Goal: Ask a question: Seek information or help from site administrators or community

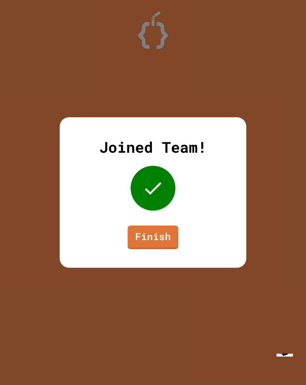
click at [168, 242] on link "Finish" at bounding box center [153, 238] width 51 height 24
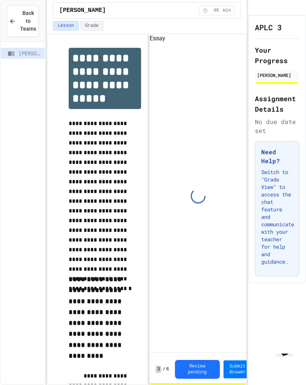
scroll to position [61, 0]
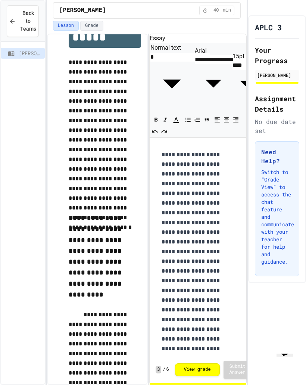
click at [88, 25] on button "Grade" at bounding box center [91, 26] width 23 height 10
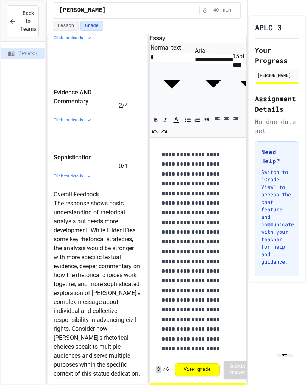
click at [177, 142] on td "Contest this grade" at bounding box center [187, 105] width 21 height 72
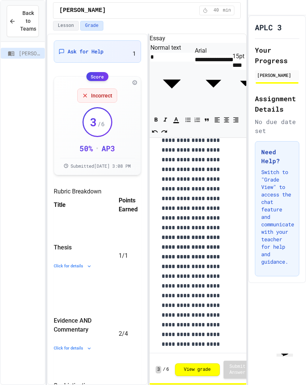
click at [129, 50] on div "Ask for Help 1" at bounding box center [98, 51] width 78 height 13
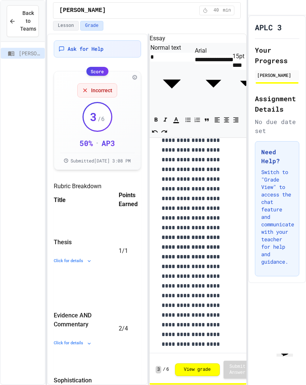
scroll to position [21, 0]
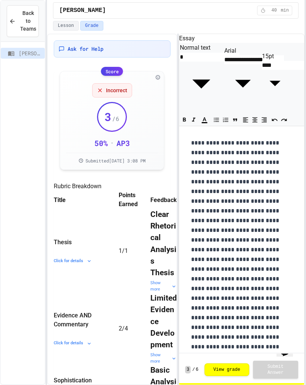
scroll to position [0, 0]
click at [155, 54] on div "Ask for Help" at bounding box center [112, 48] width 117 height 17
